Goal: Task Accomplishment & Management: Complete application form

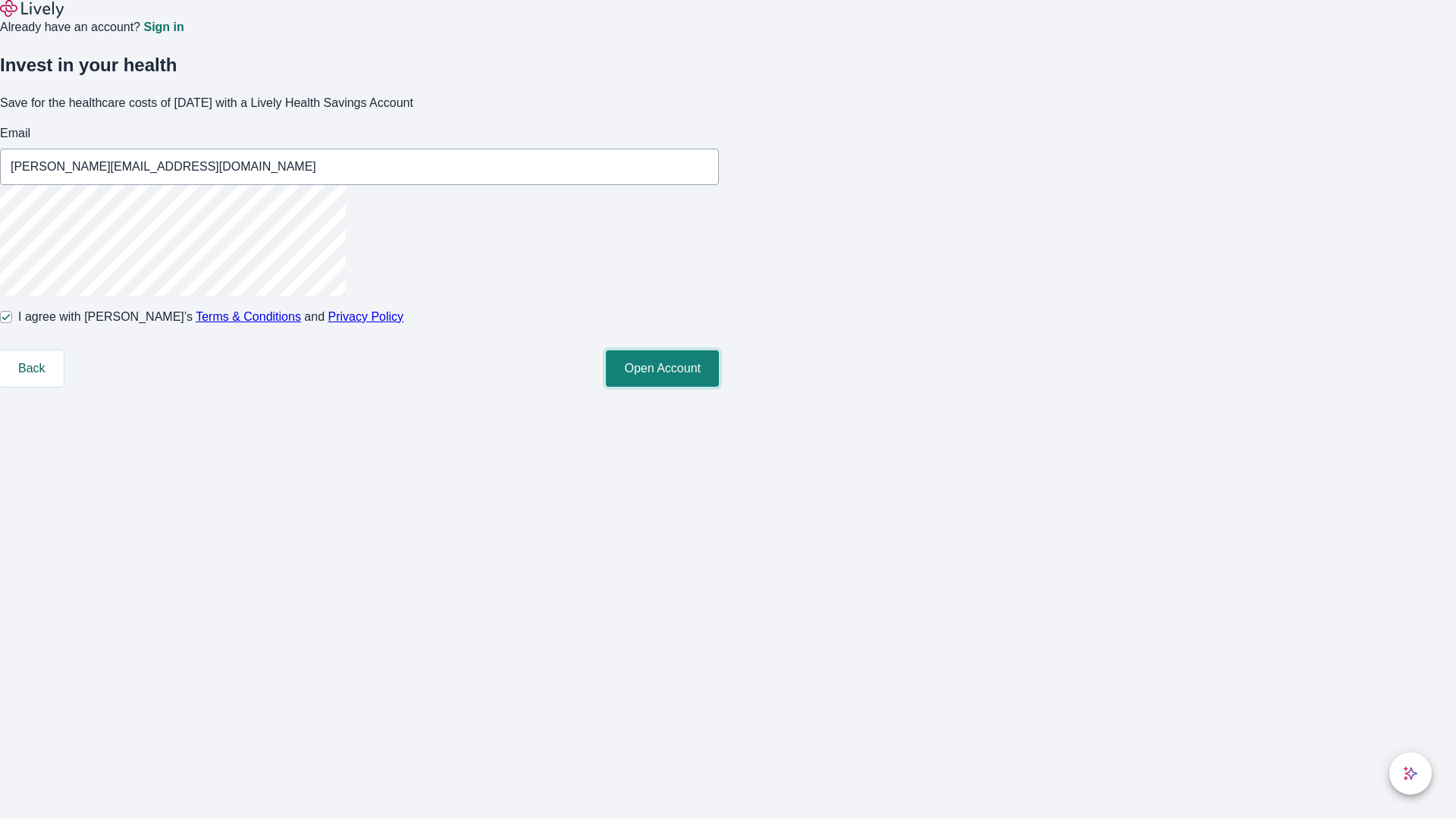
click at [719, 387] on button "Open Account" at bounding box center [661, 369] width 113 height 37
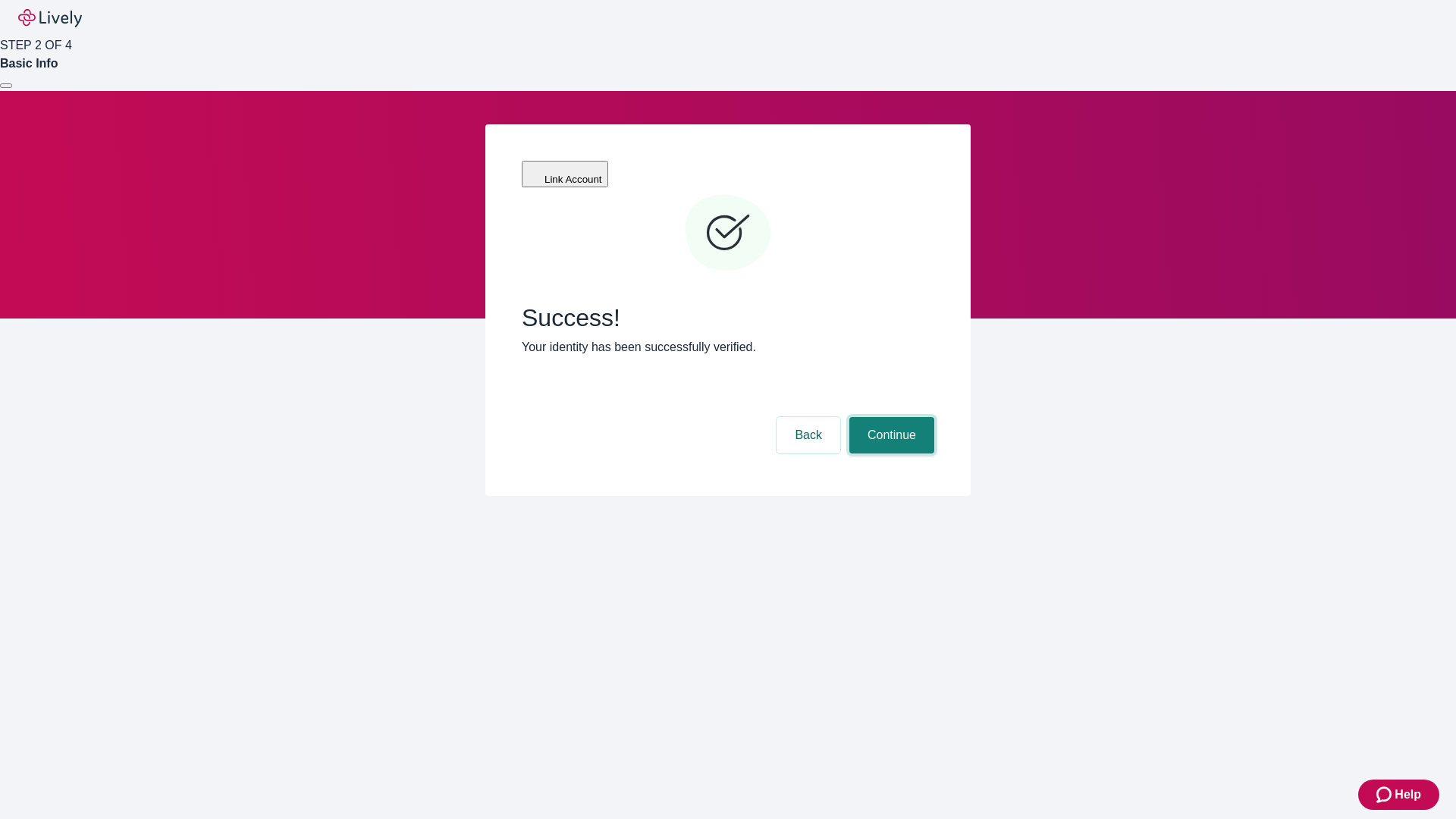
click at [889, 417] on button "Continue" at bounding box center [891, 435] width 85 height 37
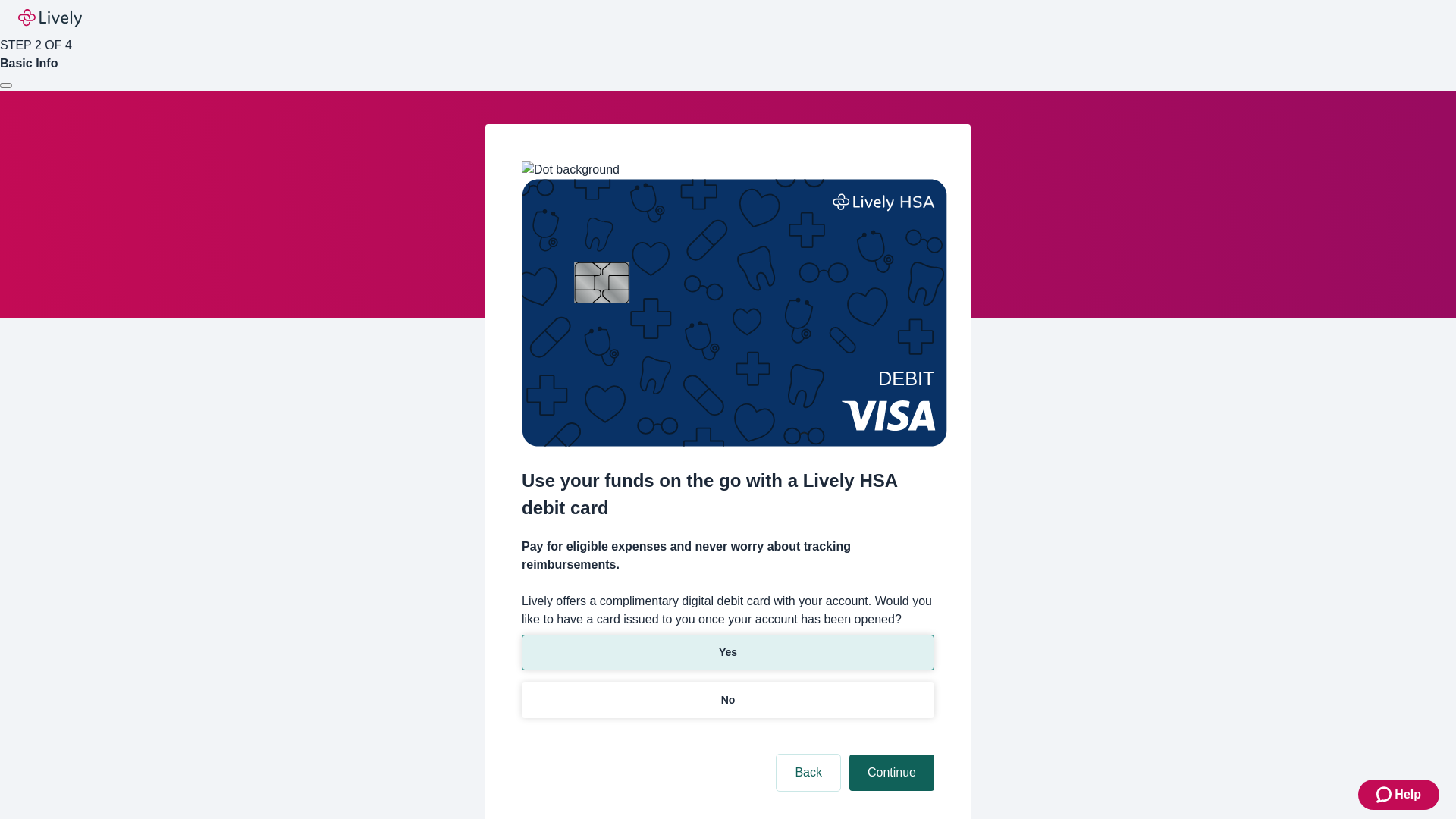
click at [727, 645] on p "Yes" at bounding box center [728, 653] width 18 height 16
click at [889, 755] on button "Continue" at bounding box center [891, 773] width 85 height 37
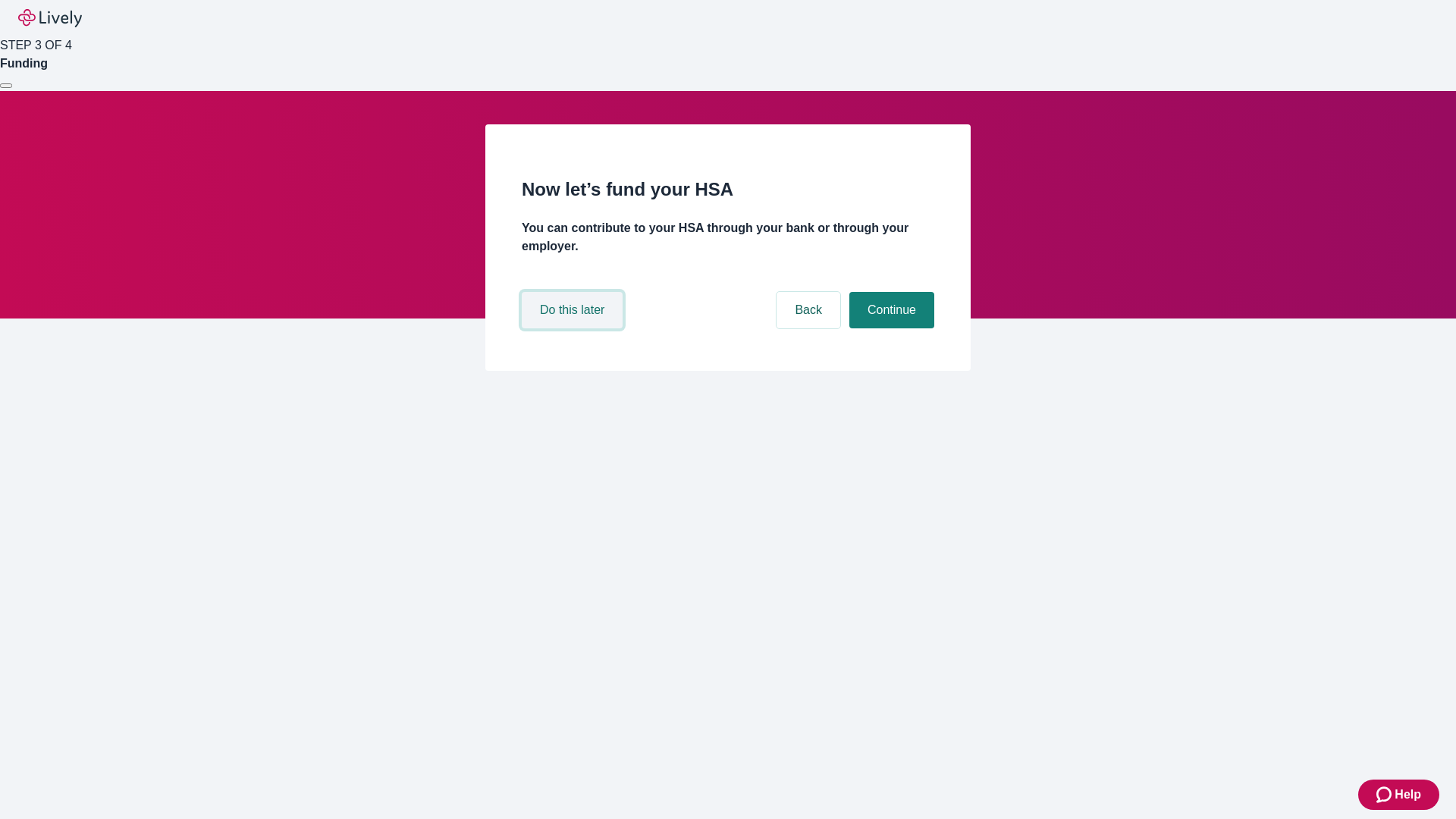
click at [574, 329] on button "Do this later" at bounding box center [572, 310] width 101 height 37
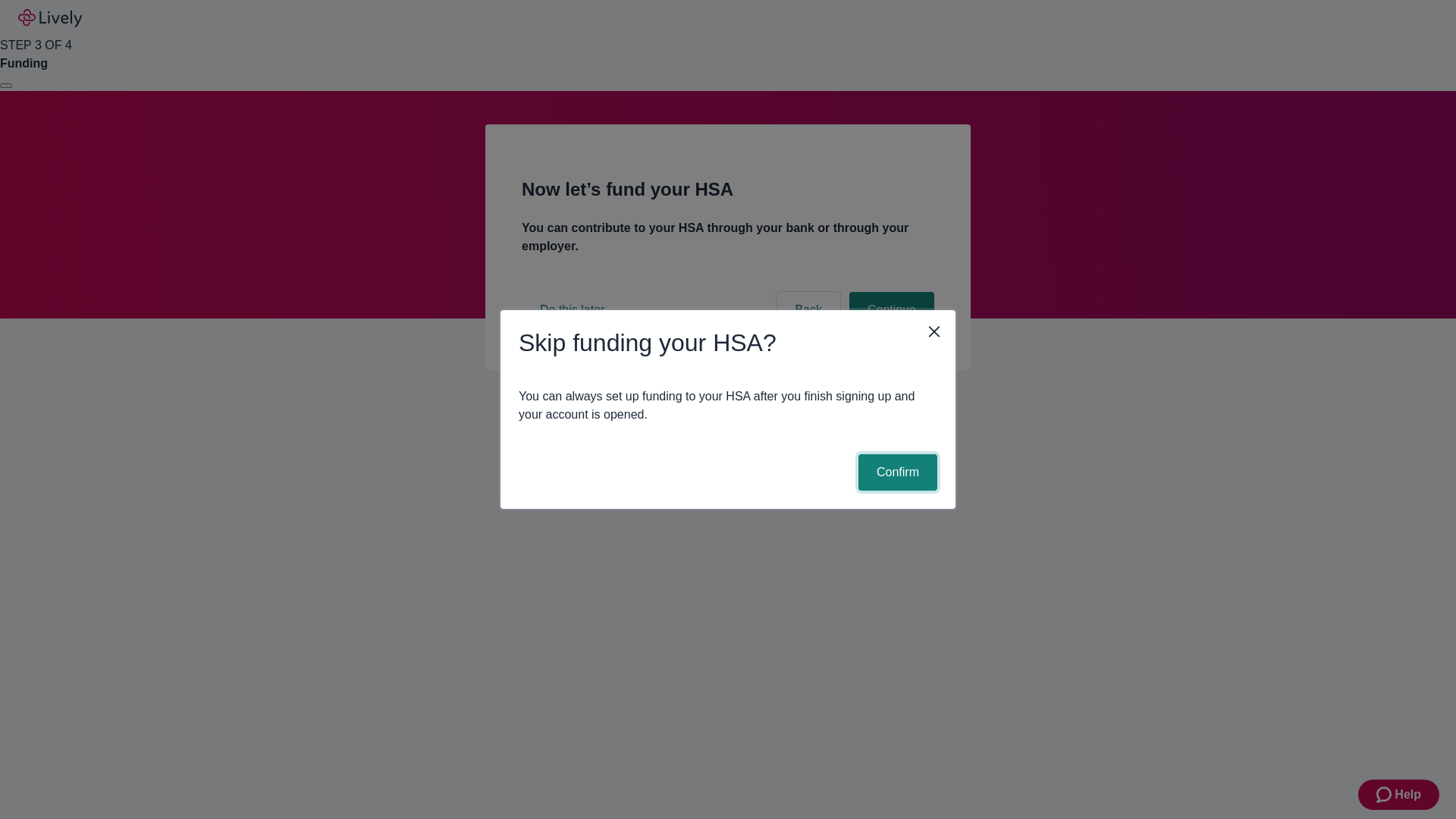
click at [895, 472] on button "Confirm" at bounding box center [897, 472] width 79 height 37
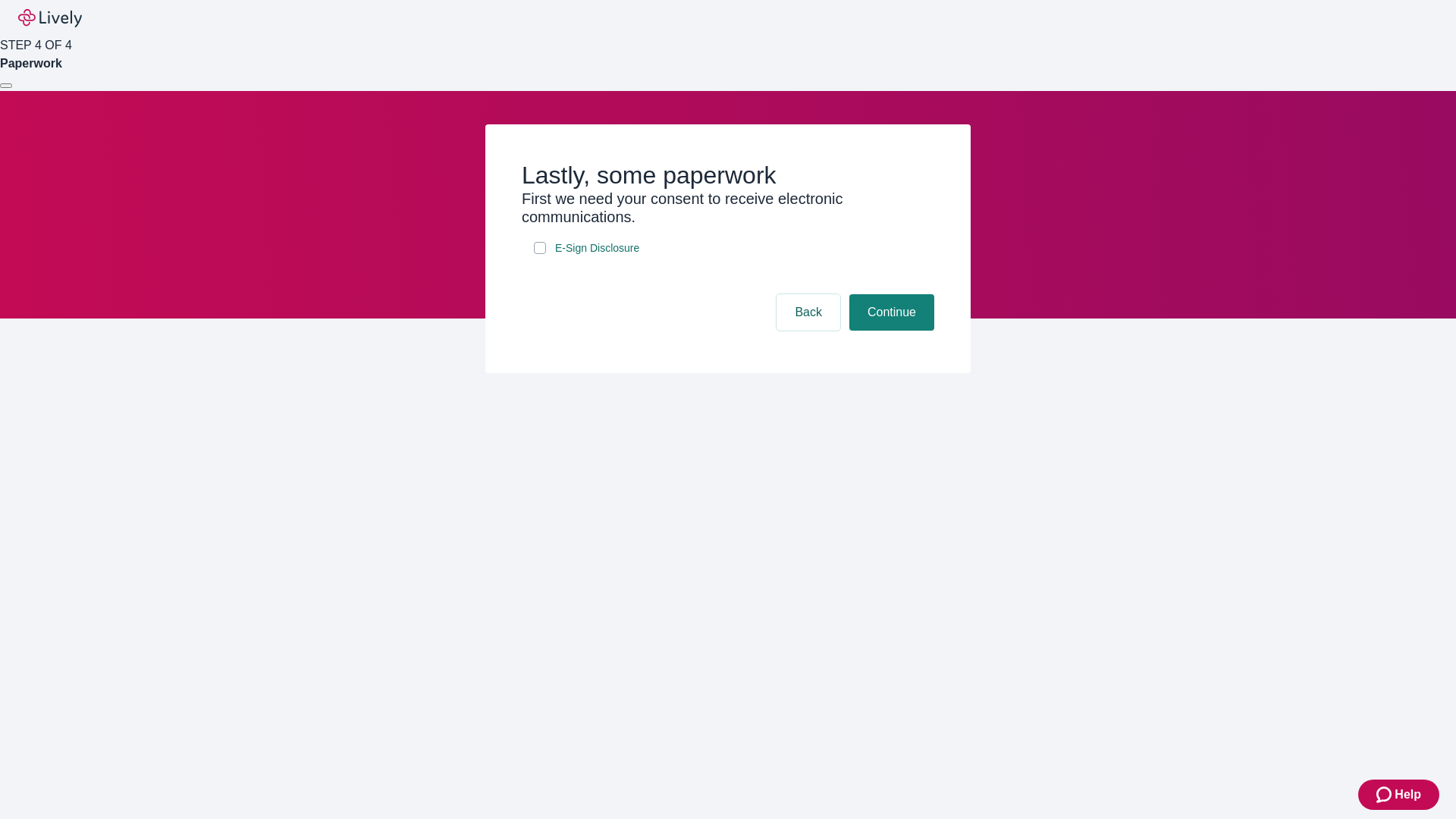
click at [540, 254] on input "E-Sign Disclosure" at bounding box center [540, 248] width 12 height 12
checkbox input "true"
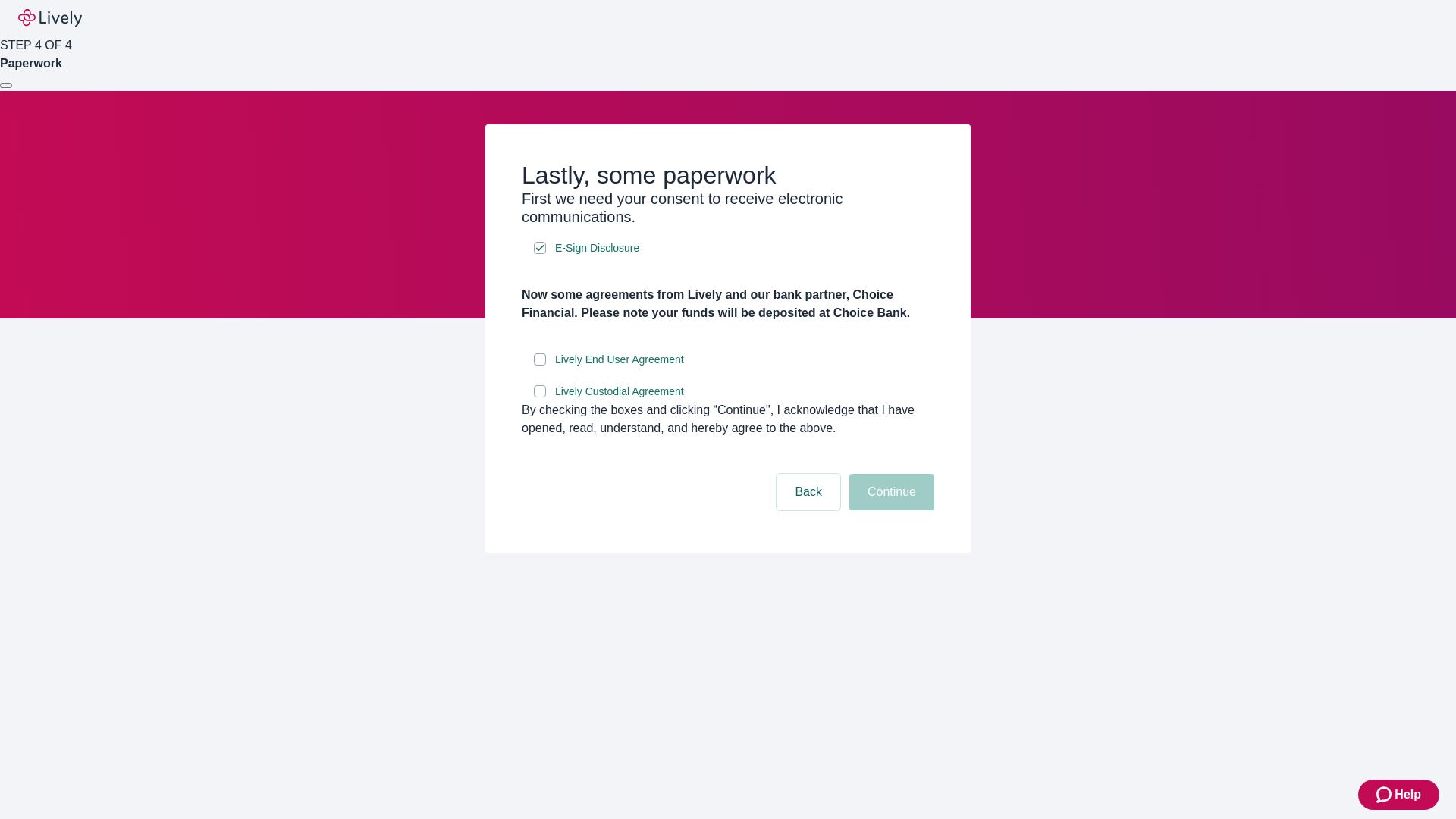
click at [540, 366] on input "Lively End User Agreement" at bounding box center [540, 360] width 12 height 12
checkbox input "true"
click at [540, 398] on input "Lively Custodial Agreement" at bounding box center [540, 392] width 12 height 12
checkbox input "true"
click at [889, 510] on button "Continue" at bounding box center [891, 492] width 85 height 37
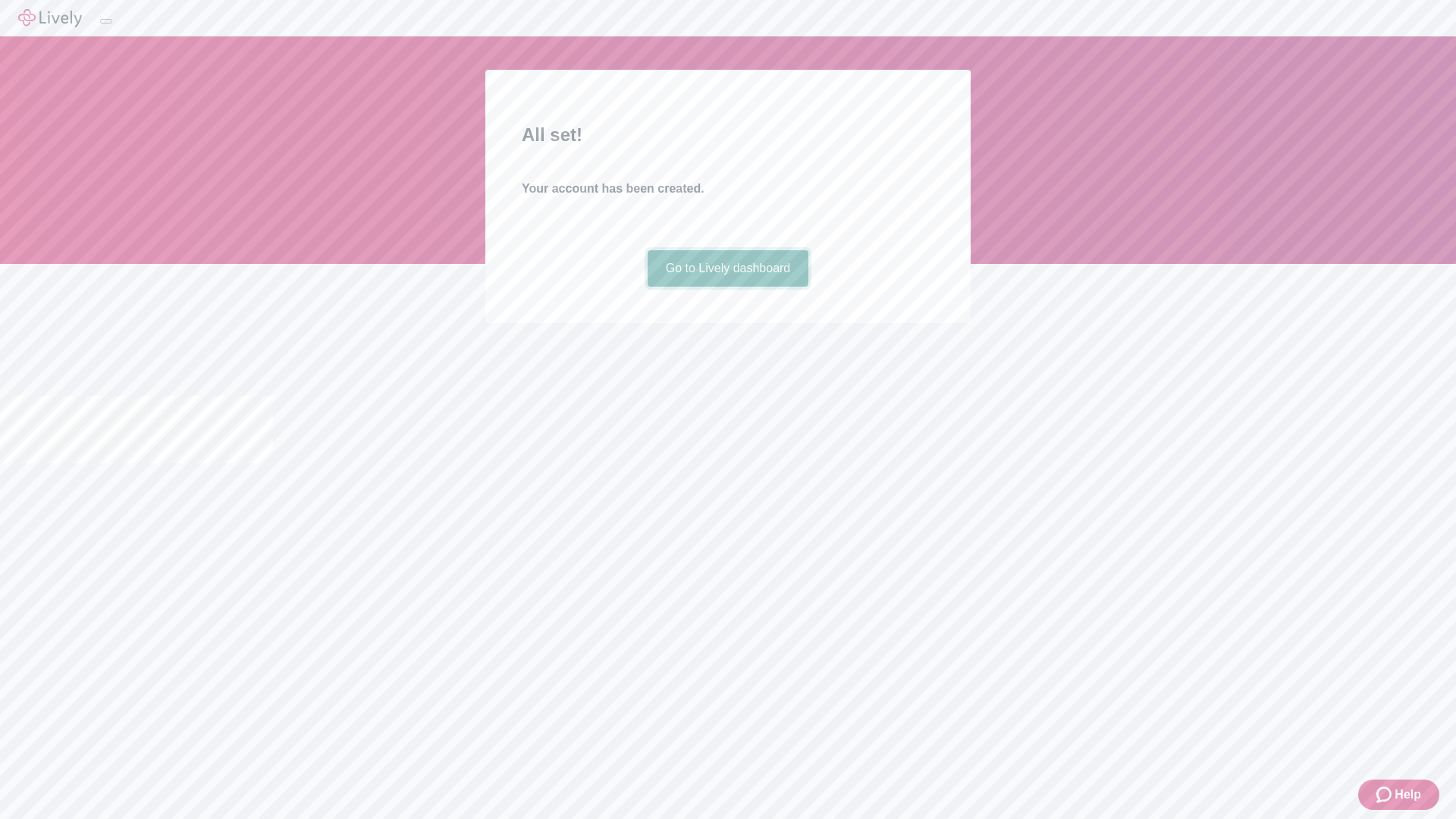
click at [727, 287] on link "Go to Lively dashboard" at bounding box center [728, 268] width 161 height 37
